Goal: Transaction & Acquisition: Book appointment/travel/reservation

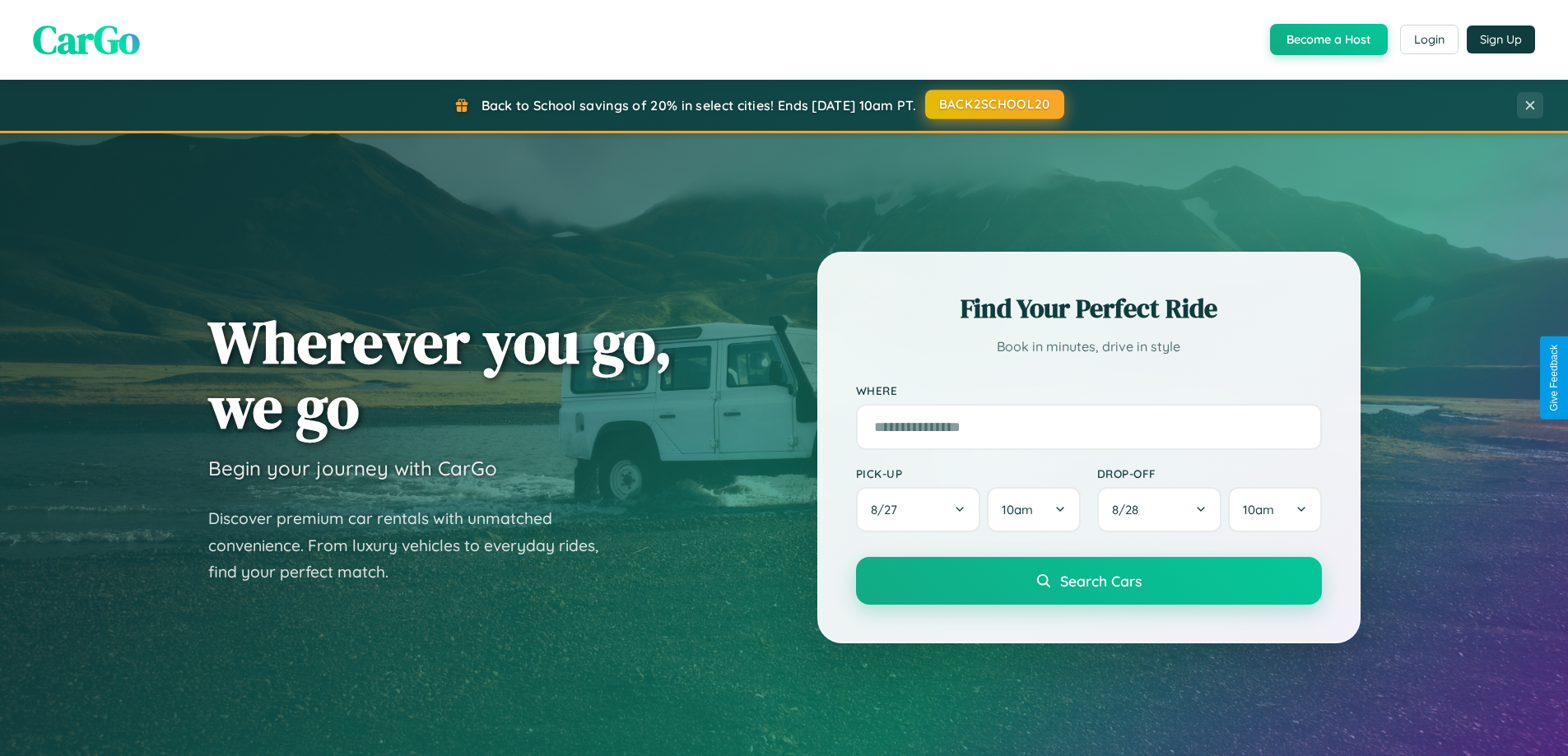
click at [994, 105] on button "BACK2SCHOOL20" at bounding box center [994, 105] width 139 height 30
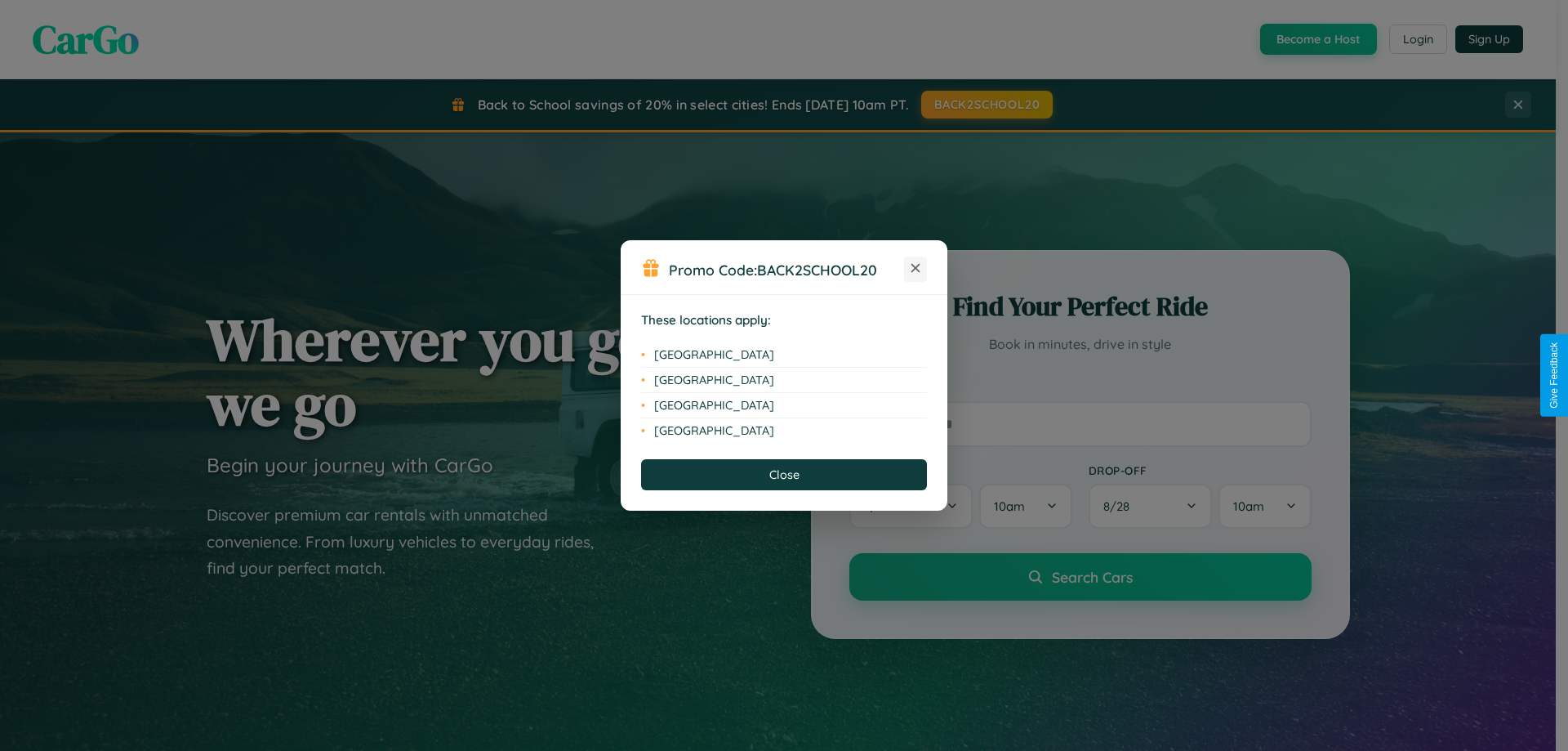
click at [916, 269] on icon at bounding box center [916, 269] width 9 height 9
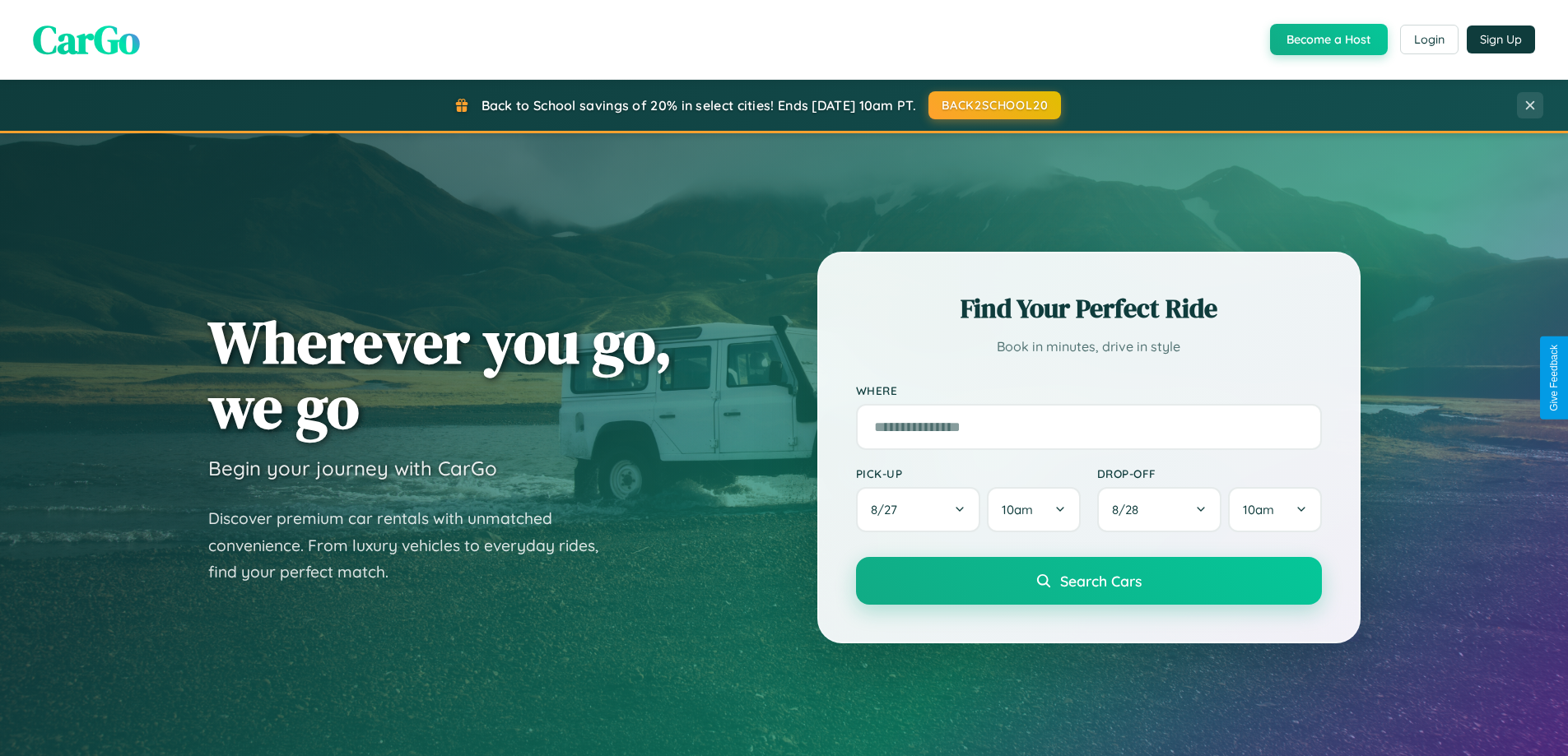
scroll to position [2642, 0]
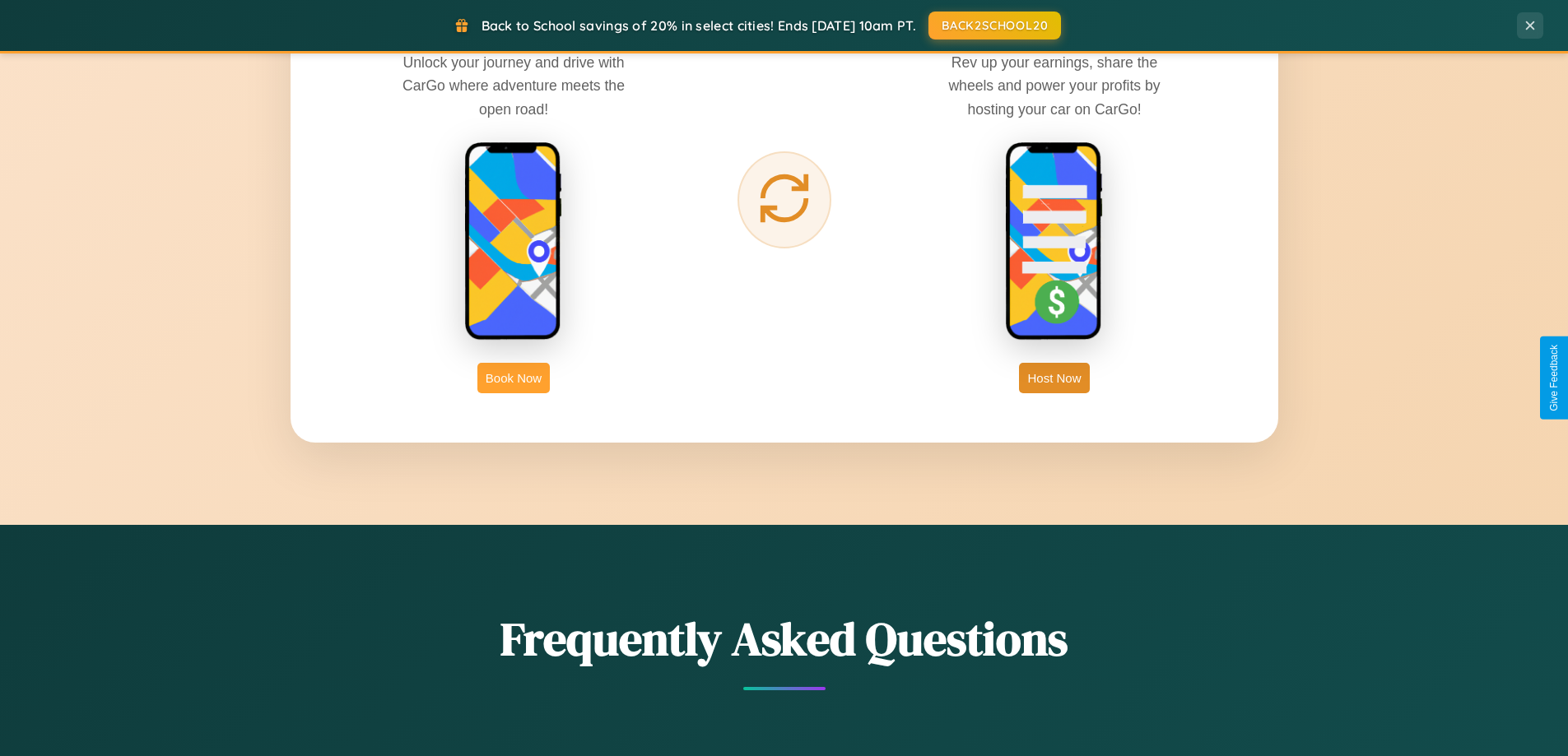
click at [514, 377] on button "Book Now" at bounding box center [514, 378] width 73 height 31
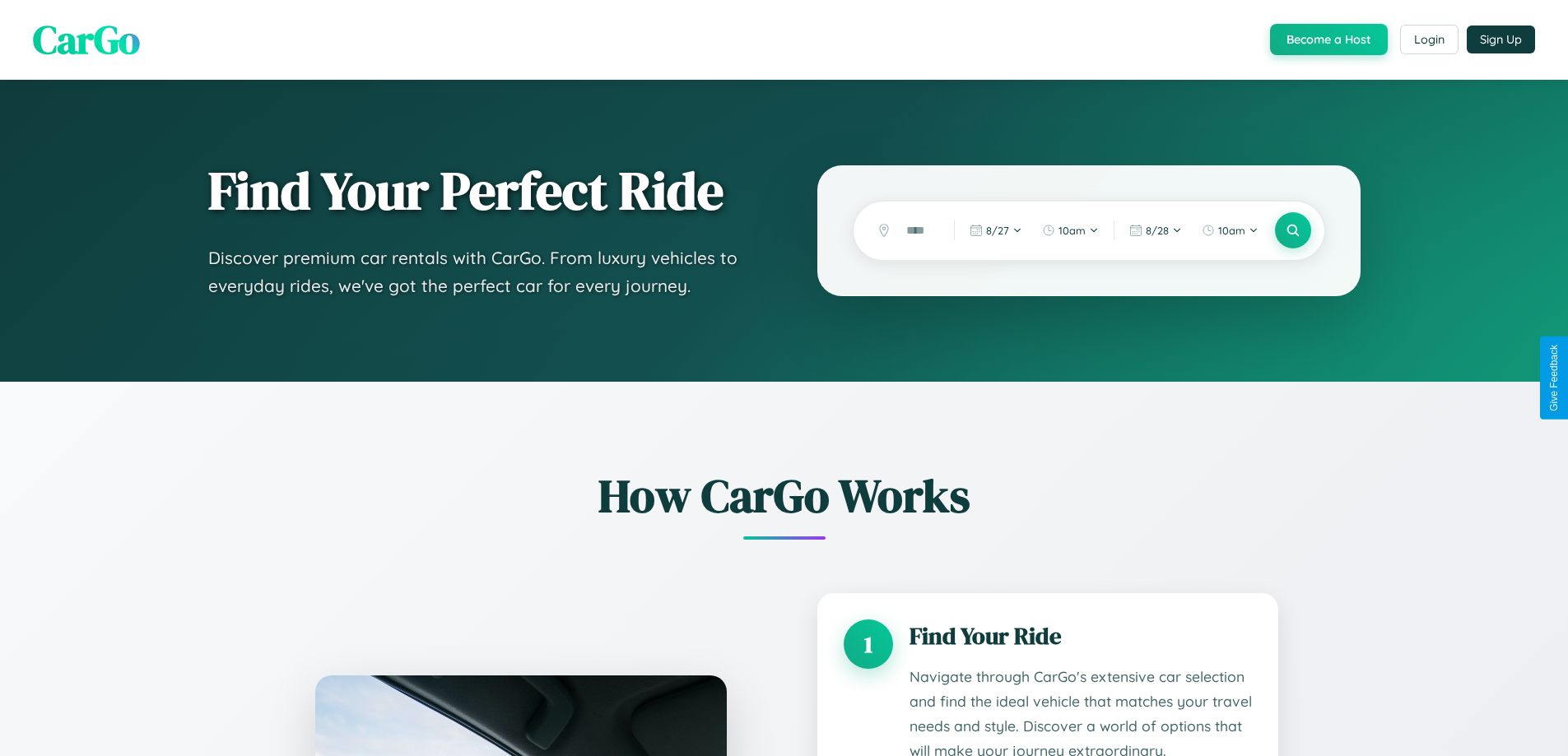
scroll to position [2611, 0]
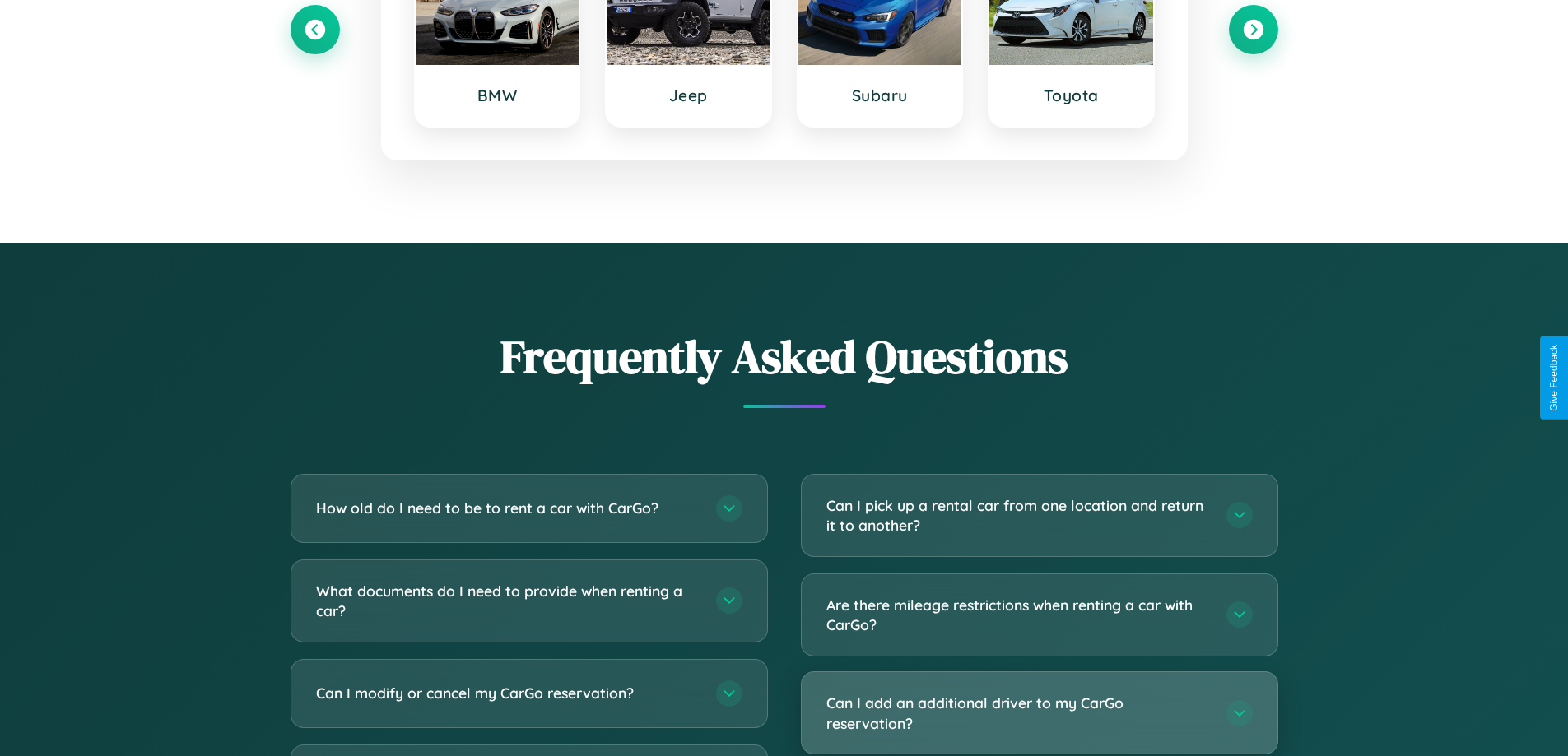
click at [1038, 714] on h3 "Can I add an additional driver to my CarGo reservation?" at bounding box center [1018, 712] width 384 height 40
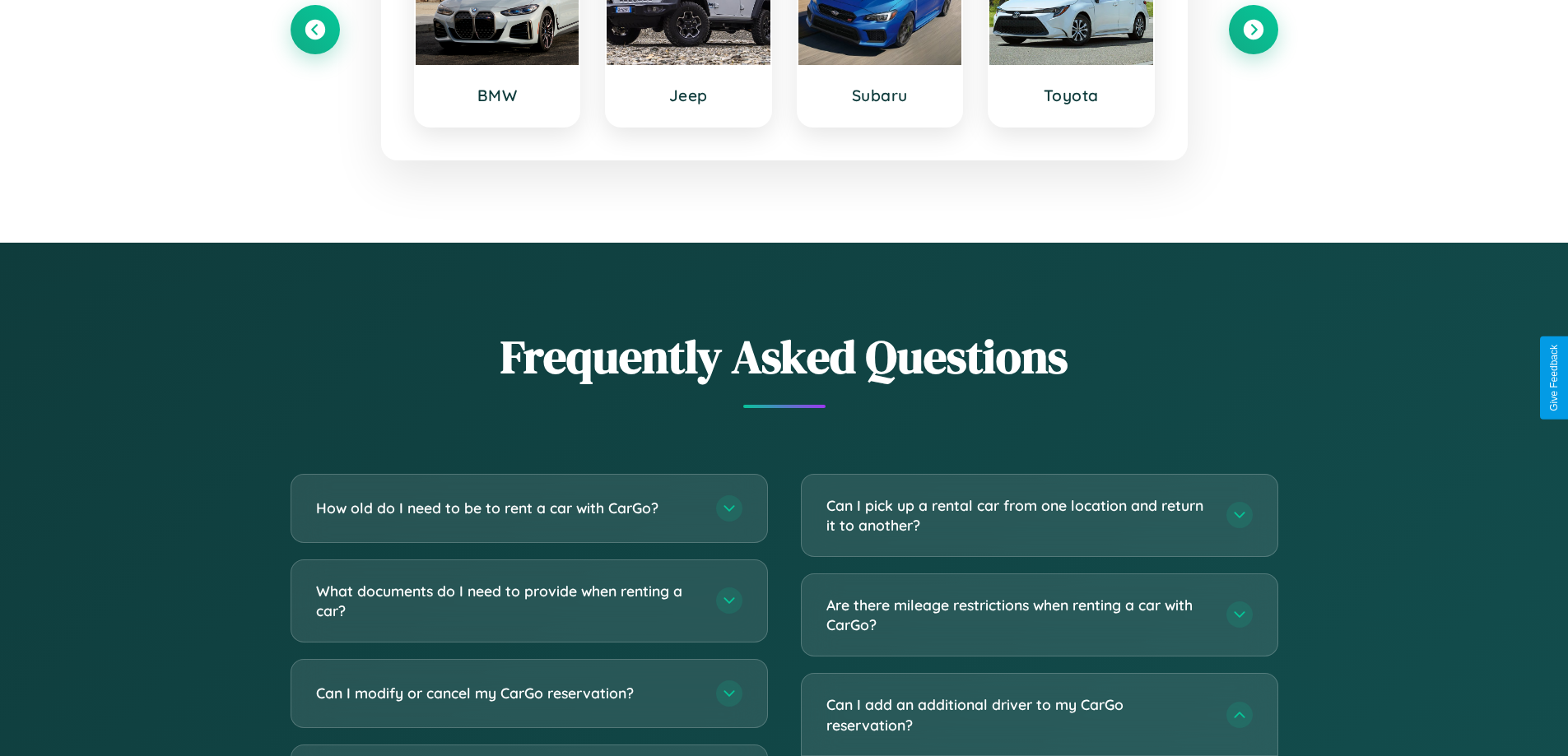
scroll to position [0, 0]
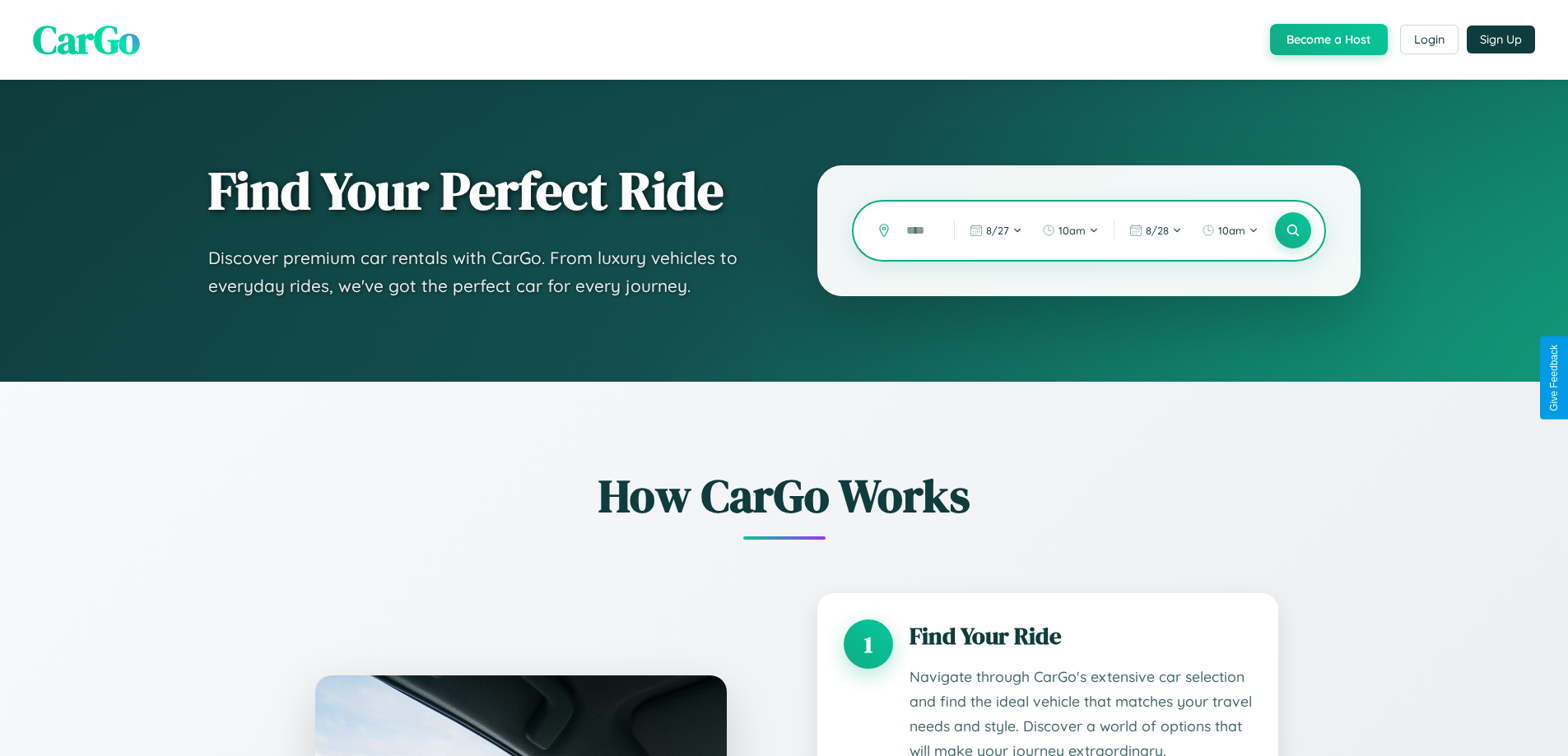
click at [918, 231] on input "text" at bounding box center [917, 231] width 39 height 29
type input "*"
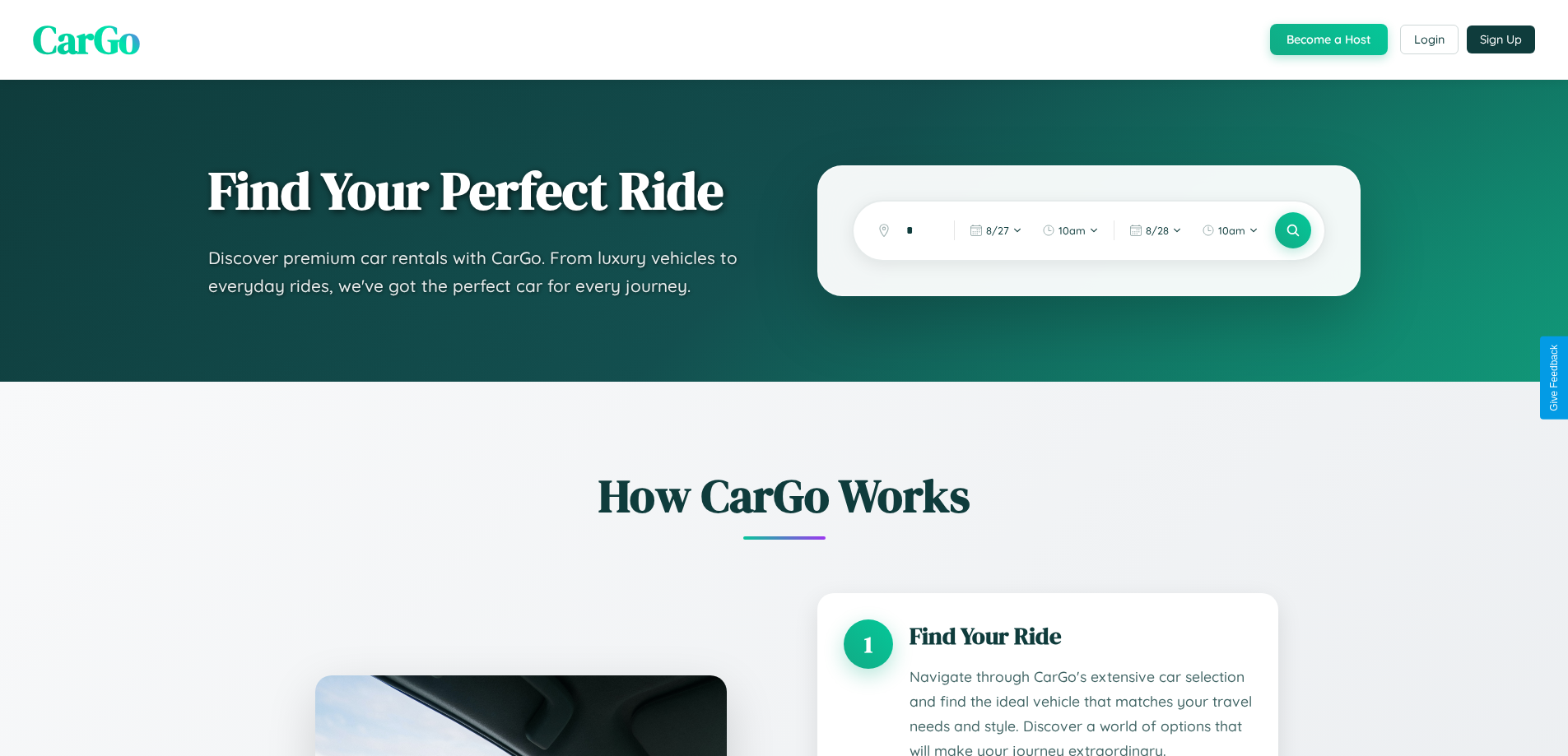
scroll to position [2498, 0]
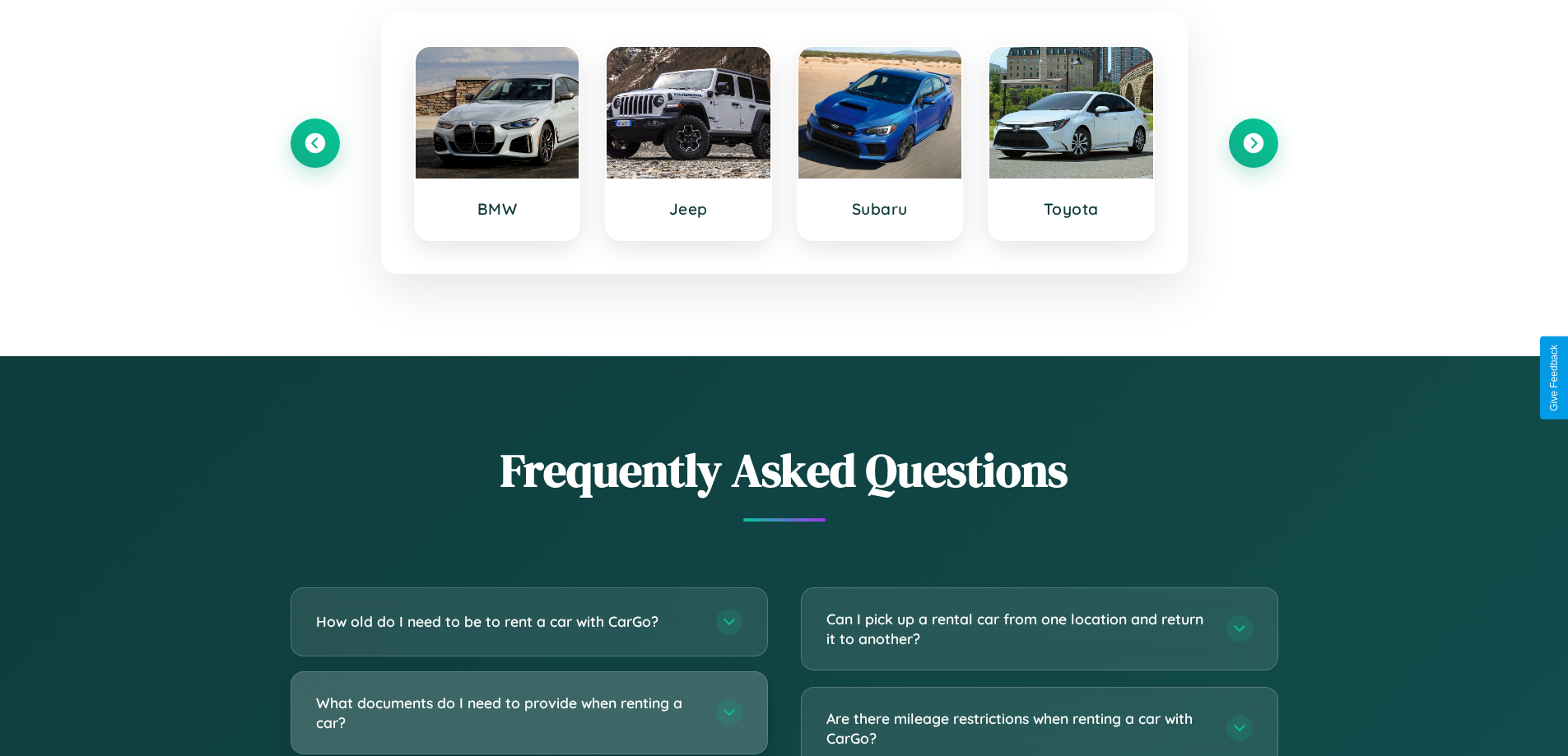
click at [529, 712] on h3 "What documents do I need to provide when renting a car?" at bounding box center [507, 712] width 384 height 40
